Goal: Task Accomplishment & Management: Manage account settings

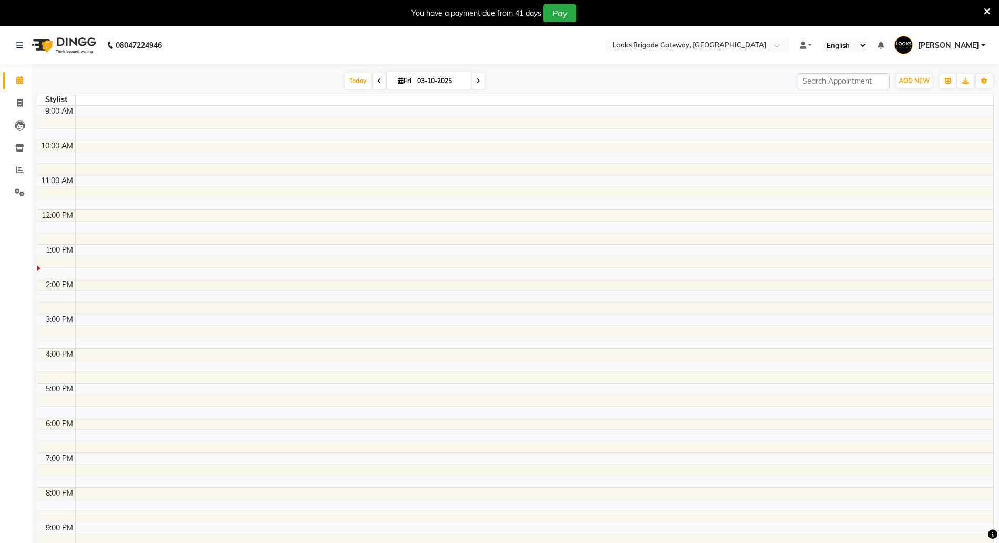
click at [992, 10] on div "You have a payment due from 41 days Pay" at bounding box center [499, 13] width 999 height 26
click at [990, 12] on icon at bounding box center [987, 11] width 7 height 9
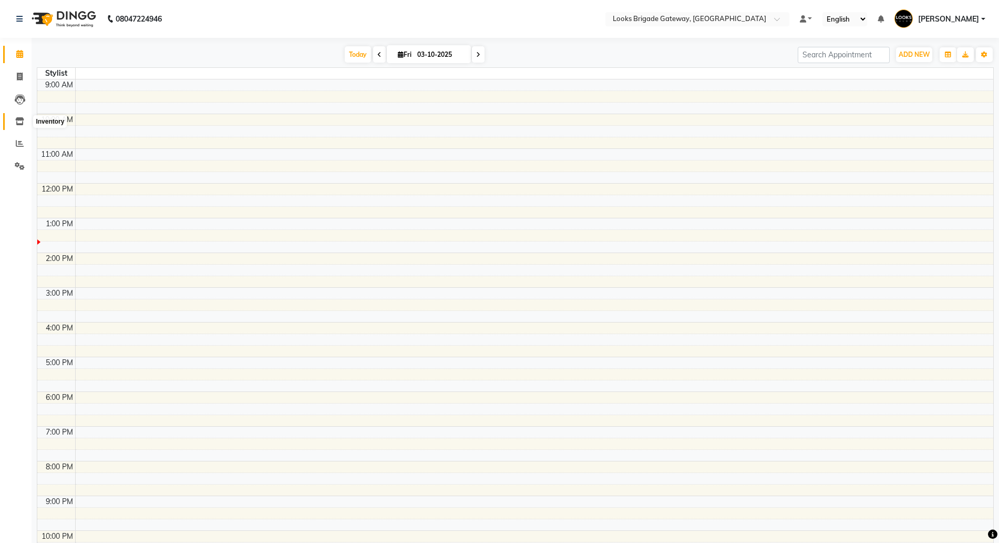
click at [23, 118] on icon at bounding box center [19, 121] width 9 height 8
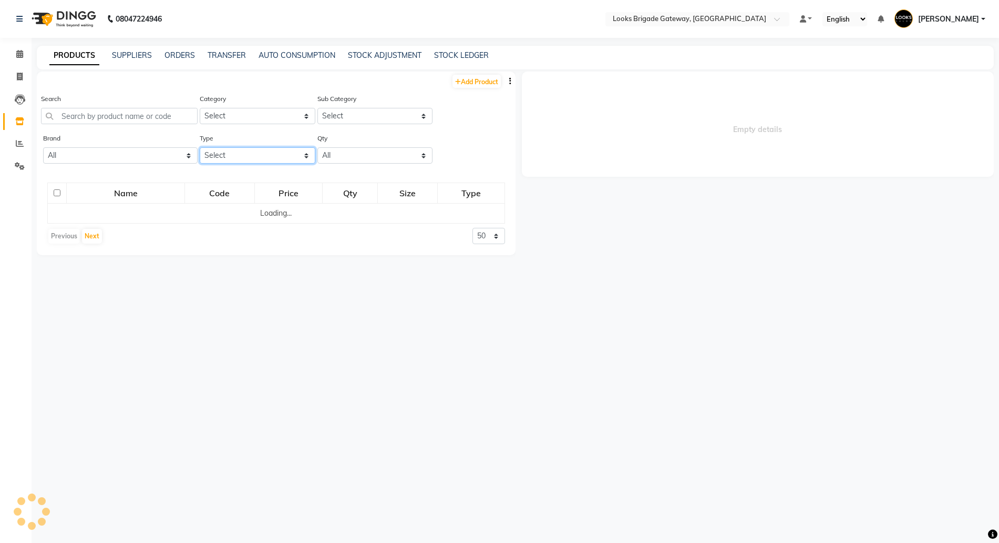
click at [251, 156] on select "Select Both Retail Consumable" at bounding box center [258, 155] width 116 height 16
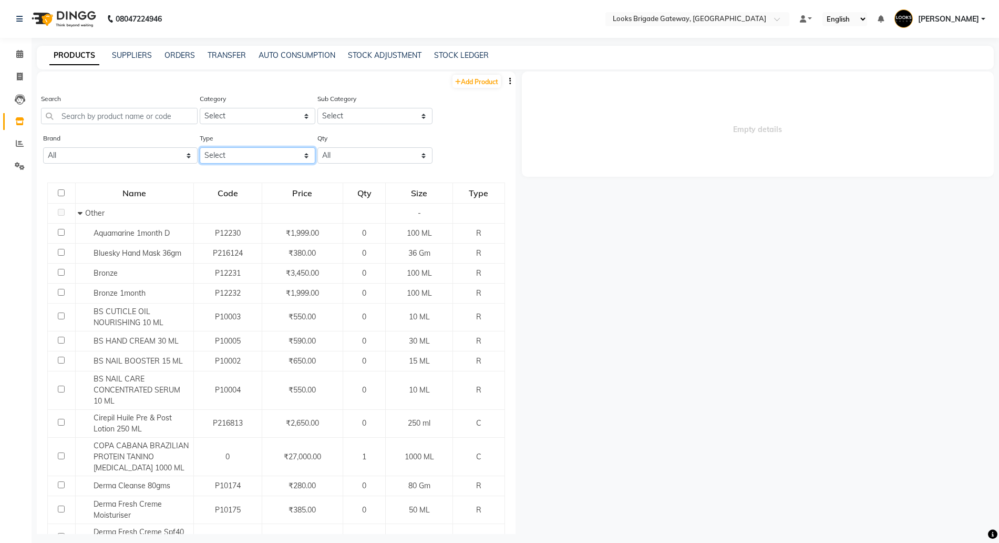
select select "R"
click at [200, 147] on select "Select Both Retail Consumable" at bounding box center [258, 155] width 116 height 16
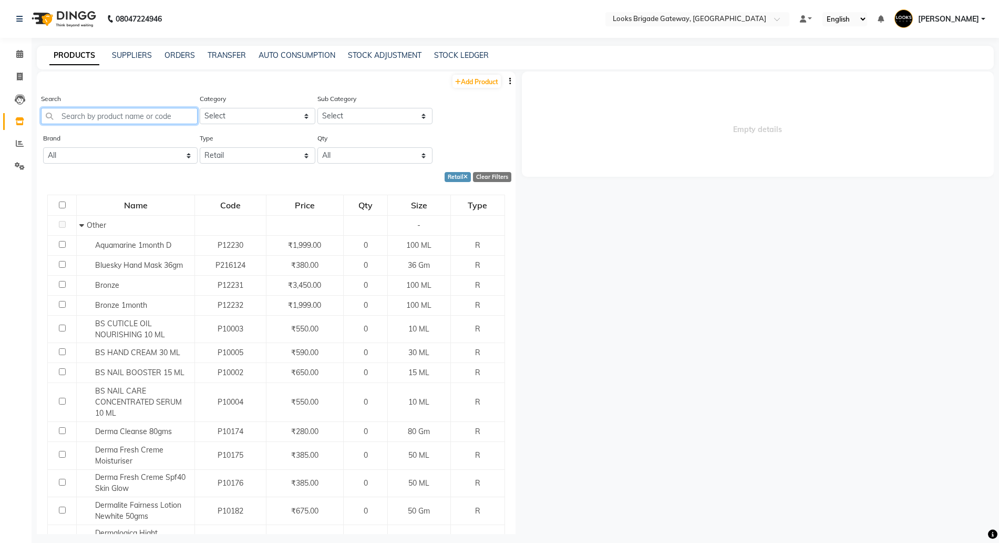
click at [116, 116] on input "text" at bounding box center [119, 116] width 157 height 16
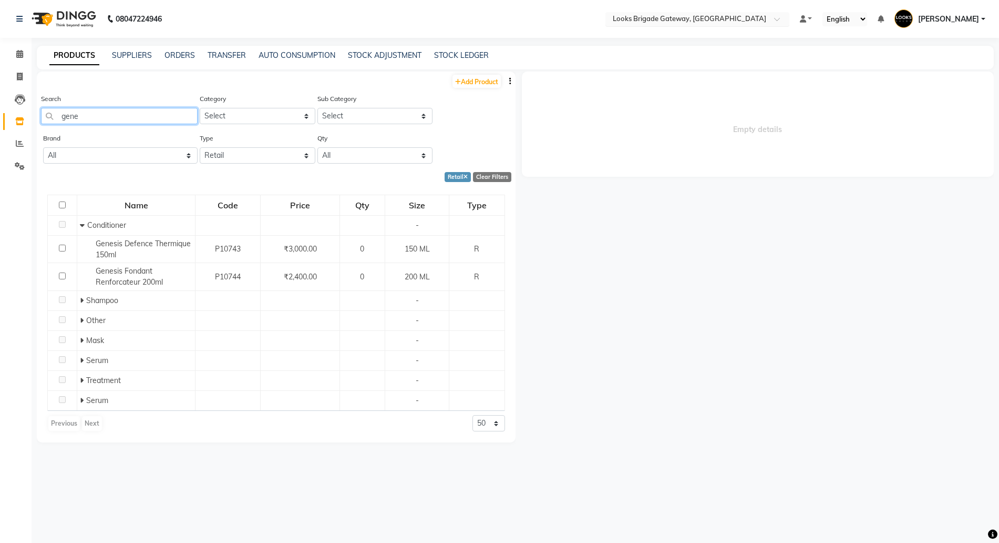
type input "gene"
click at [687, 20] on input "text" at bounding box center [687, 20] width 152 height 11
type input "p"
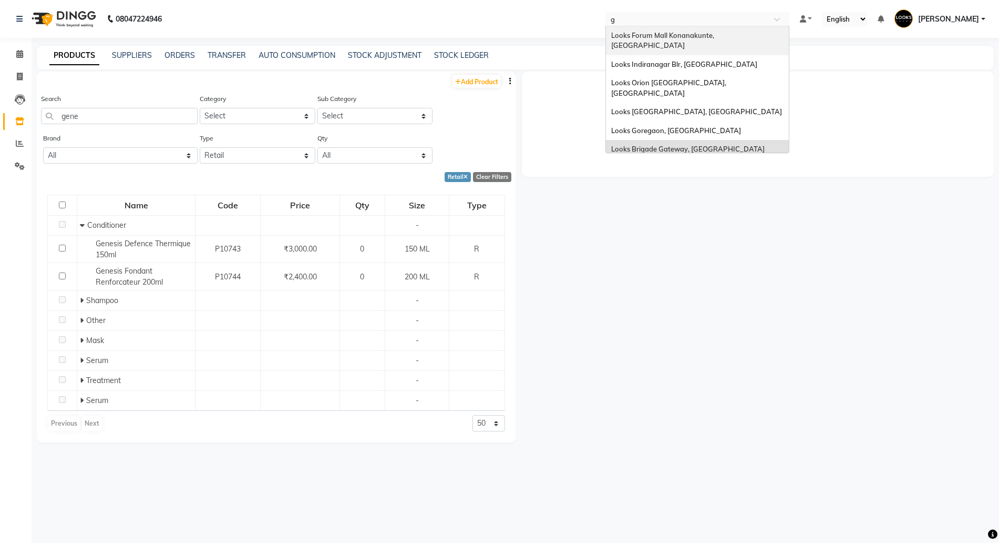
type input "go"
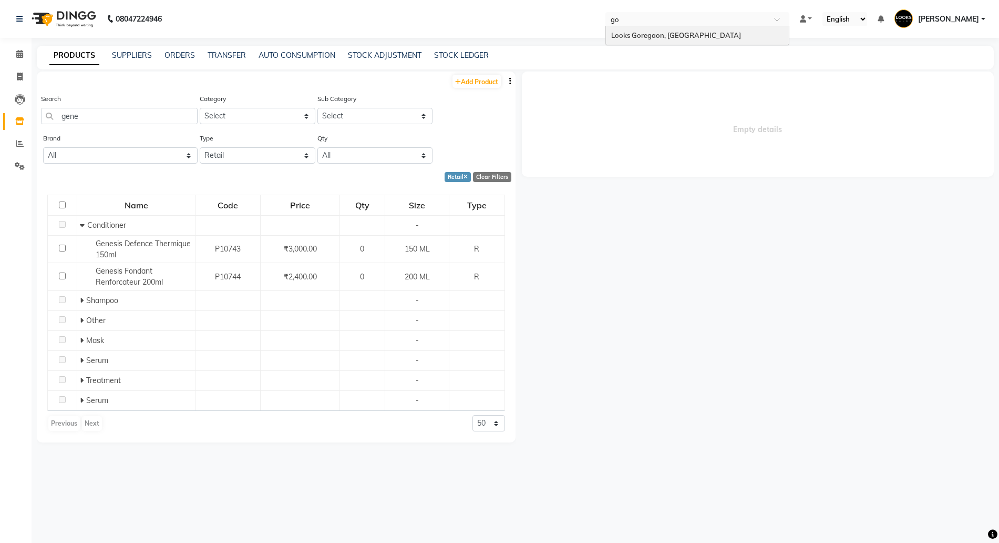
click at [649, 34] on span "Looks Goregaon, [GEOGRAPHIC_DATA]" at bounding box center [676, 35] width 130 height 8
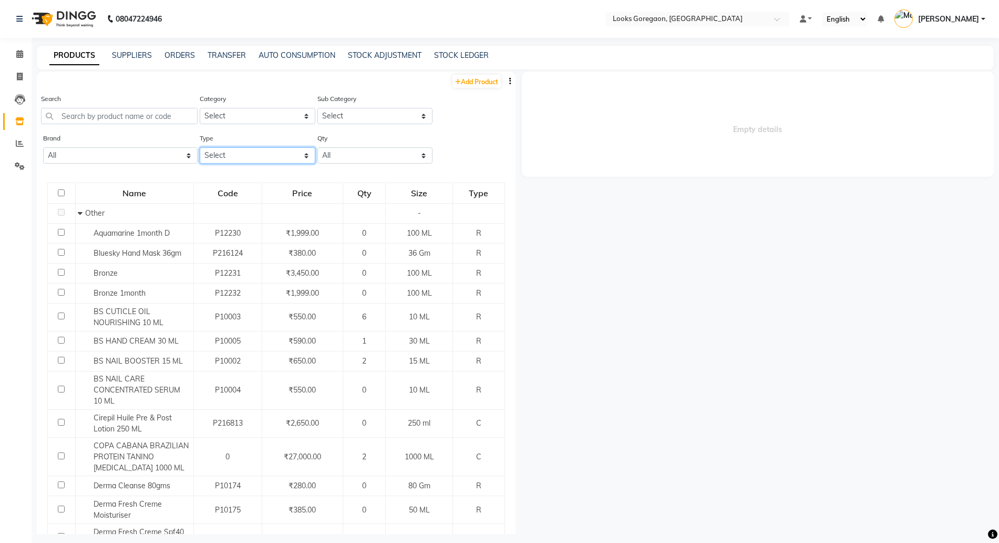
click at [219, 158] on select "Select Both Retail Consumable" at bounding box center [258, 155] width 116 height 16
select select "R"
click at [200, 147] on select "Select Both Retail Consumable" at bounding box center [258, 155] width 116 height 16
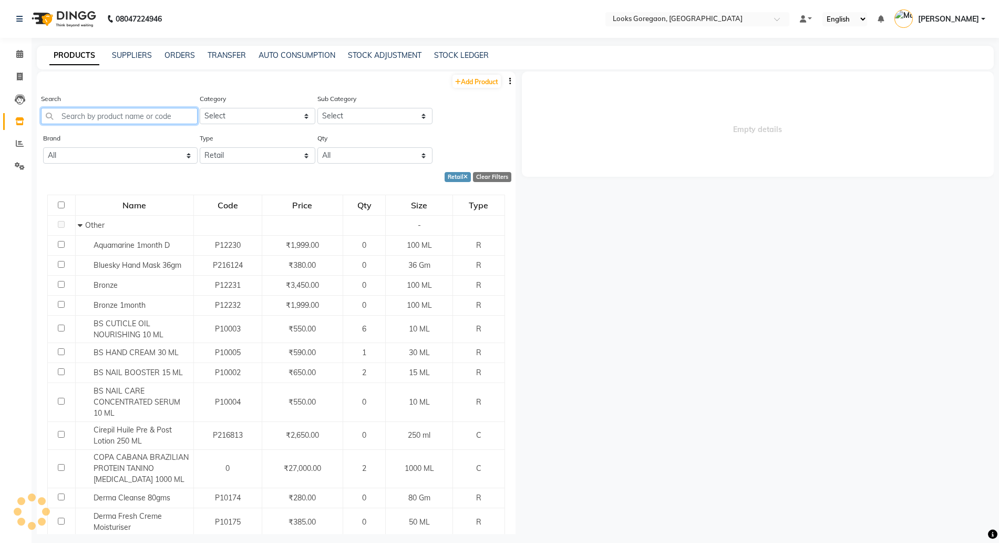
click at [125, 116] on input "text" at bounding box center [119, 116] width 157 height 16
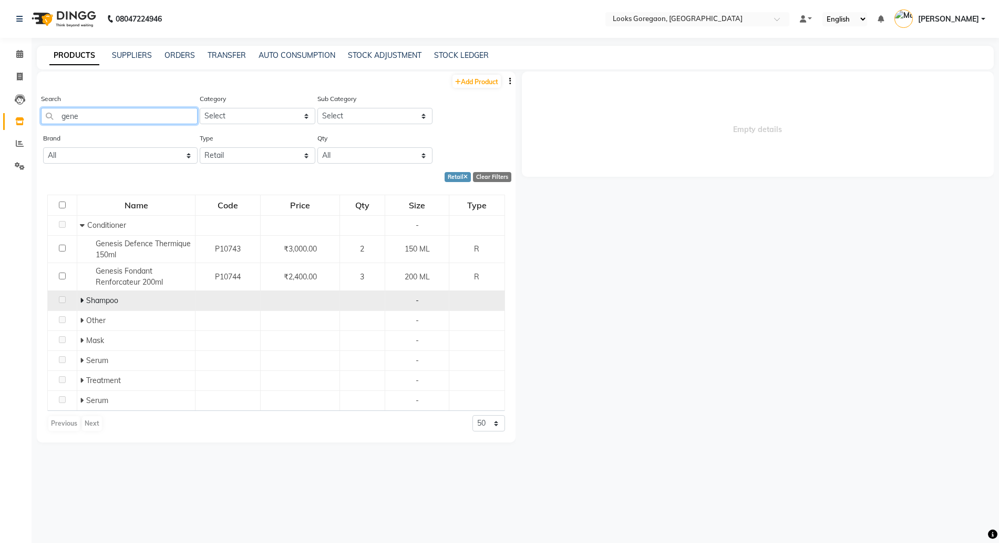
type input "gene"
click at [84, 302] on span at bounding box center [83, 299] width 6 height 9
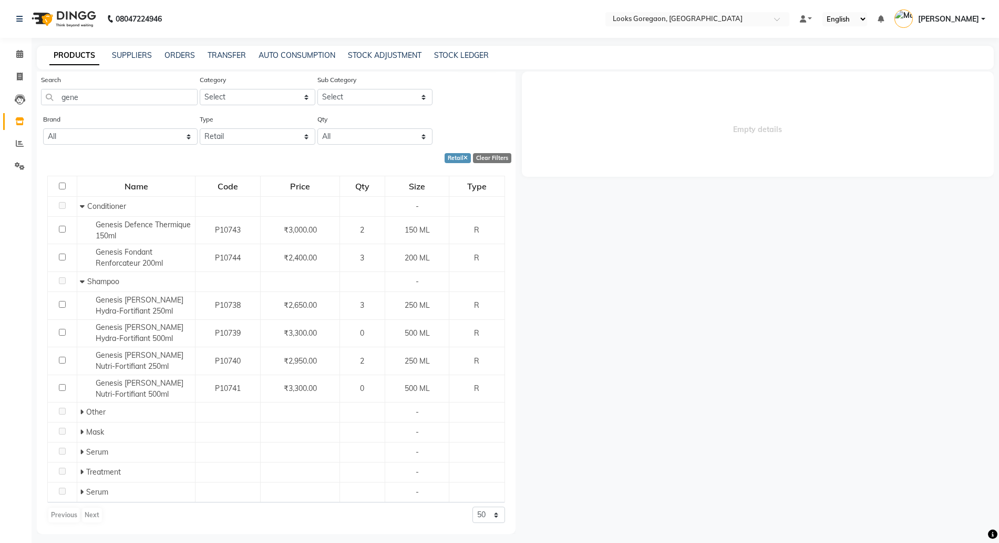
scroll to position [7, 0]
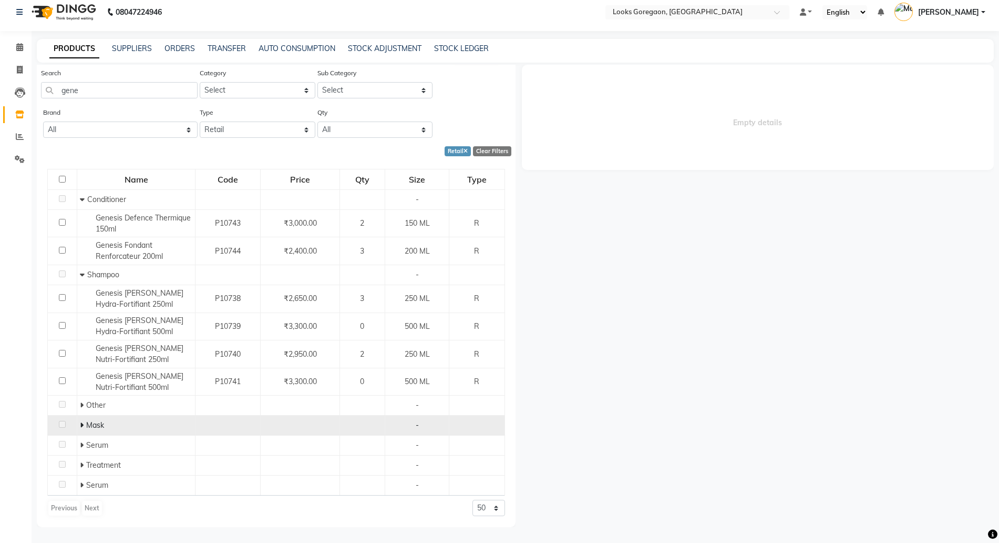
click at [80, 420] on span at bounding box center [82, 424] width 4 height 9
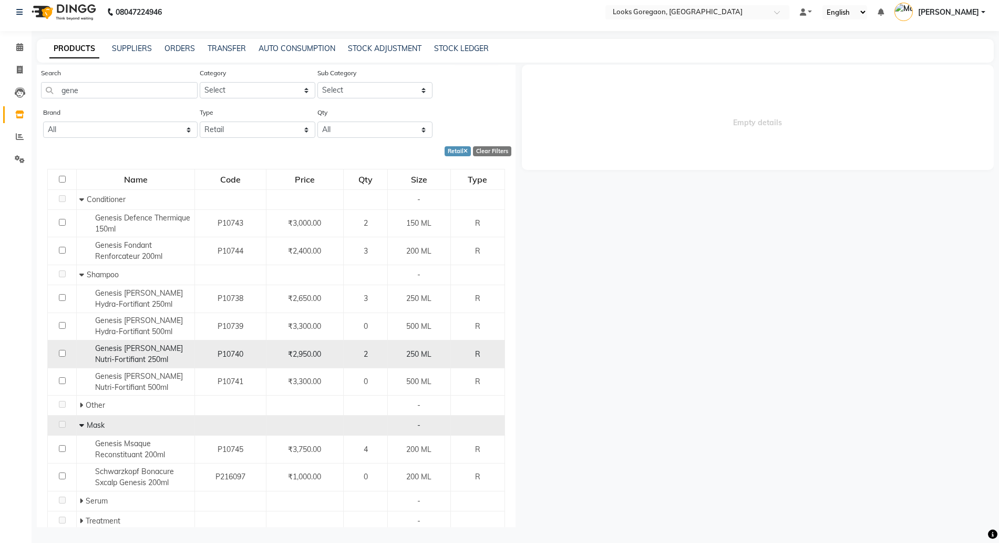
scroll to position [75, 0]
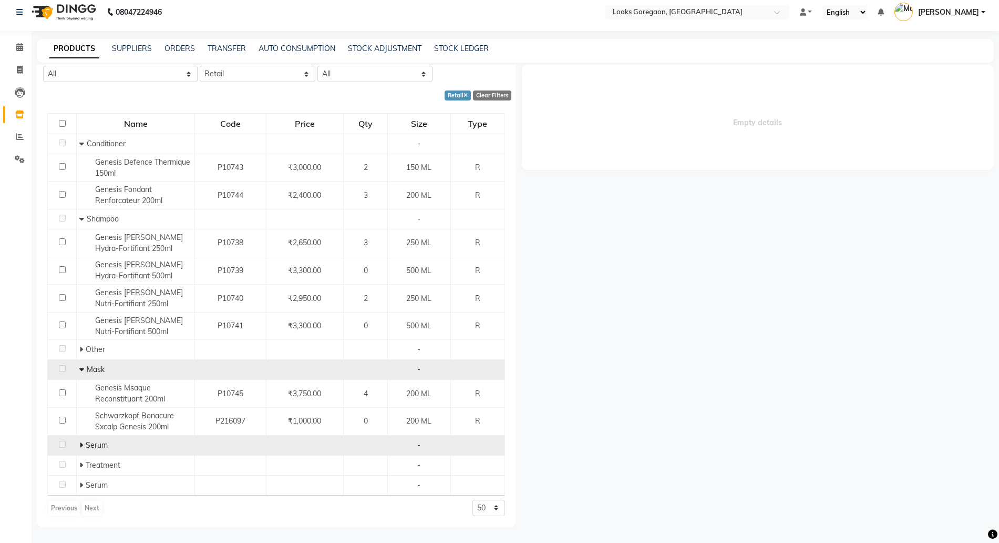
click at [82, 445] on span at bounding box center [82, 444] width 6 height 9
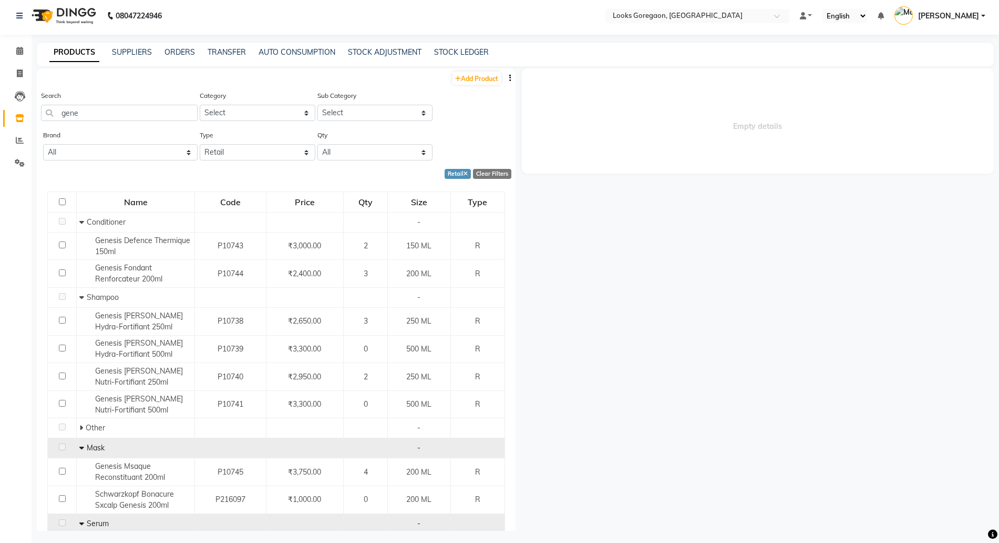
scroll to position [0, 0]
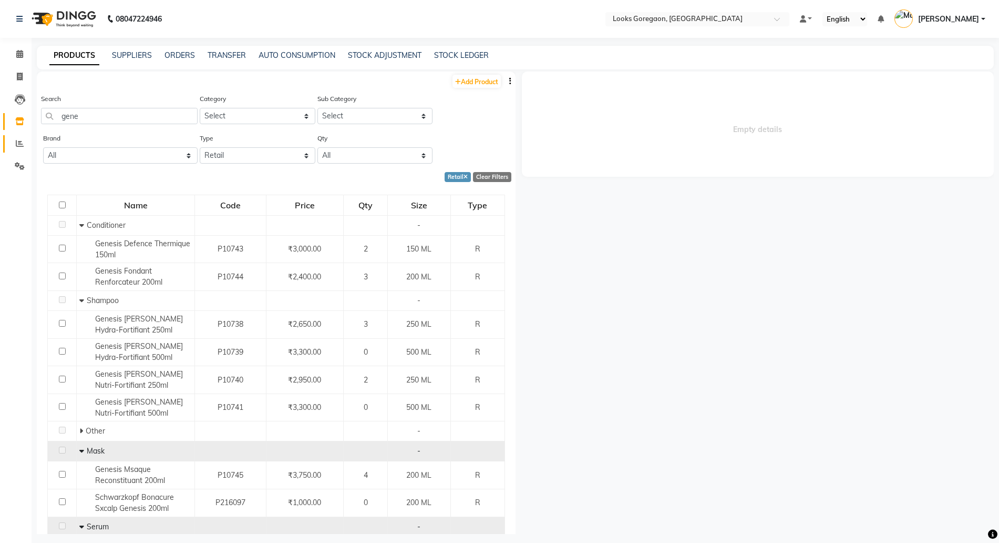
click at [20, 137] on link "Reports" at bounding box center [15, 143] width 25 height 17
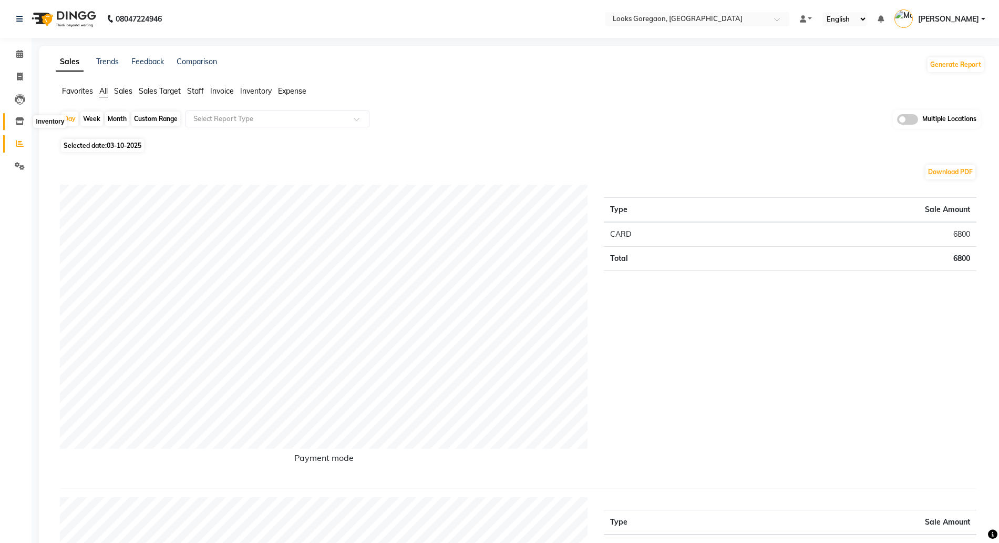
click at [17, 118] on icon at bounding box center [19, 121] width 9 height 8
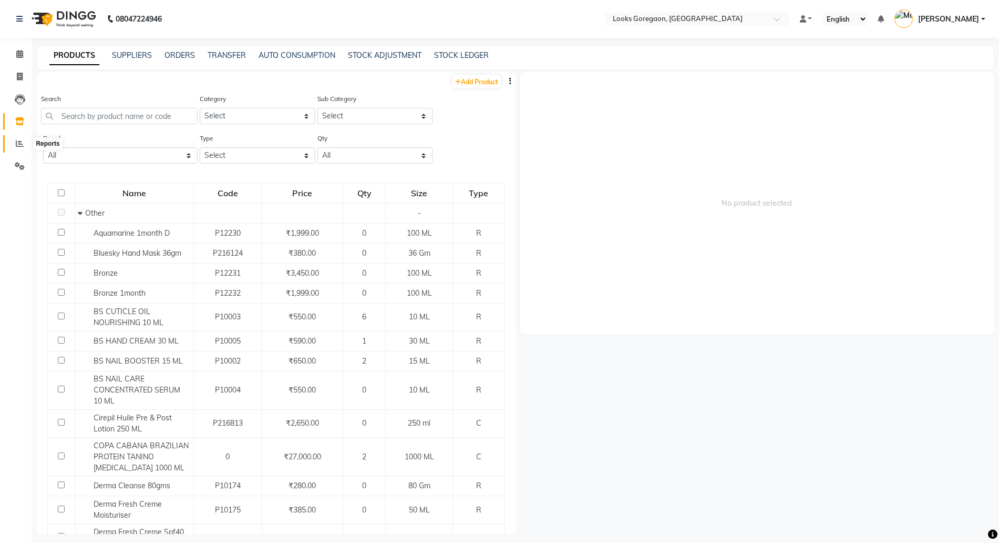
click at [17, 143] on icon at bounding box center [20, 143] width 8 height 8
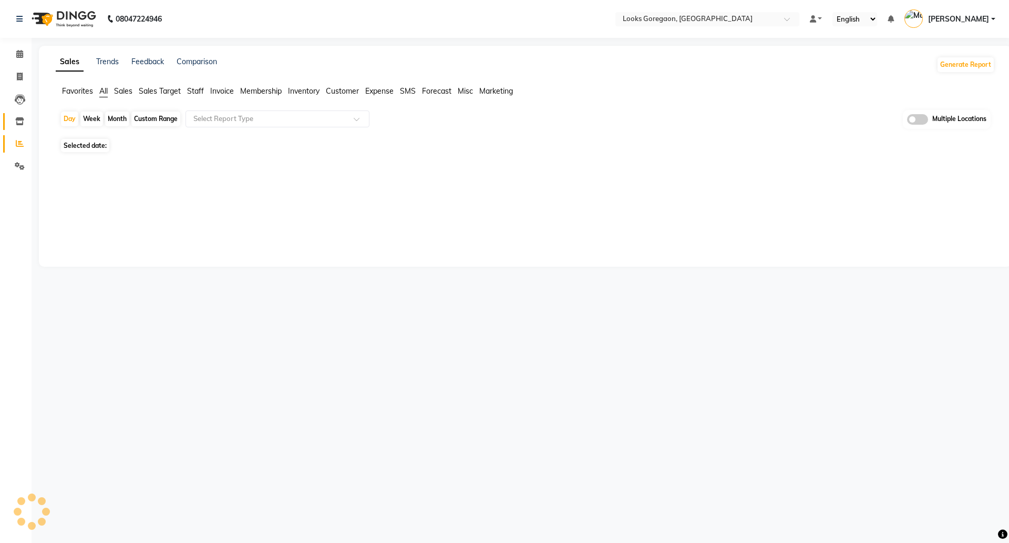
click at [21, 124] on icon at bounding box center [19, 121] width 9 height 8
